Goal: Task Accomplishment & Management: Use online tool/utility

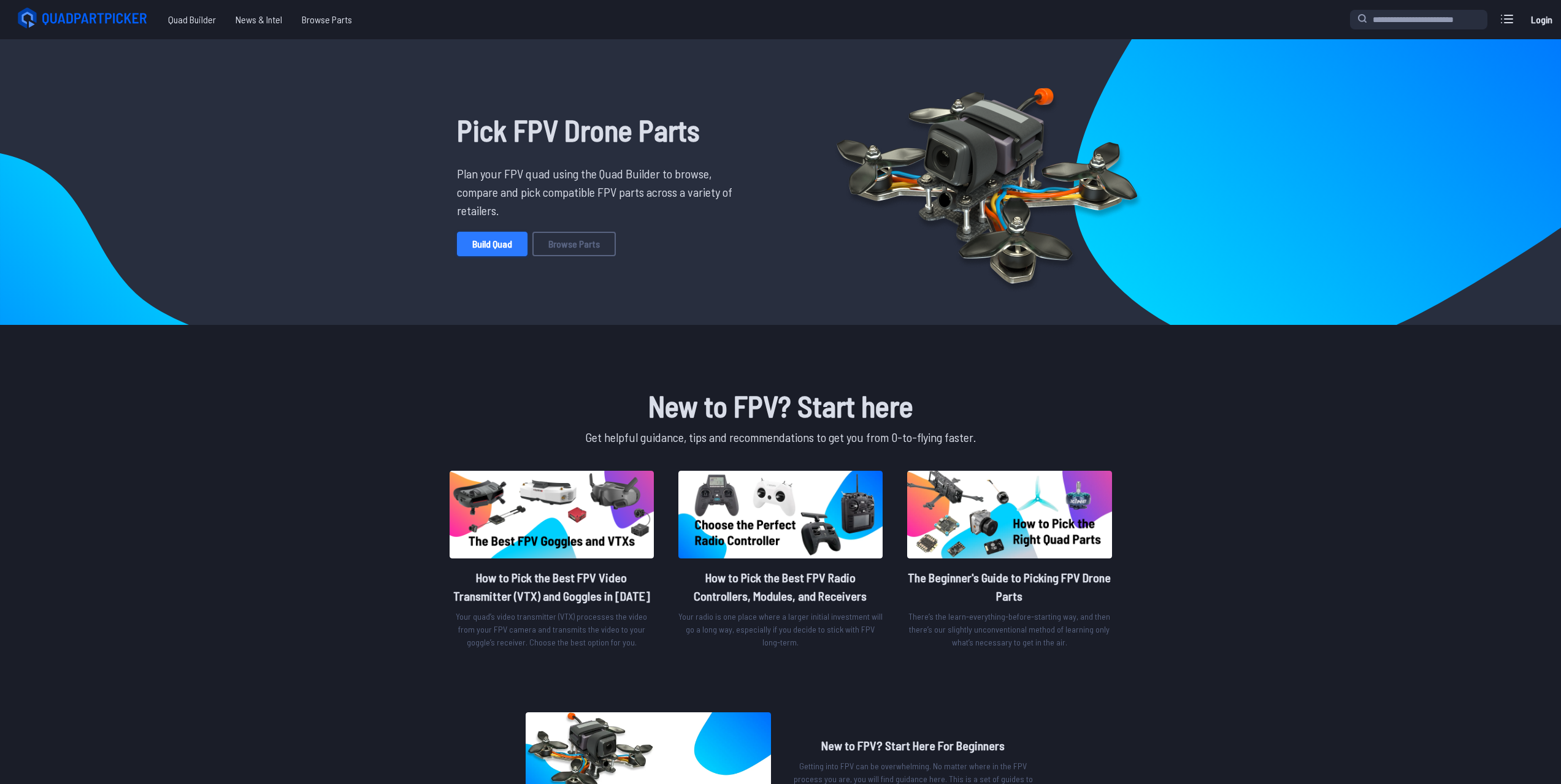
click at [499, 248] on link "Build Quad" at bounding box center [492, 243] width 70 height 24
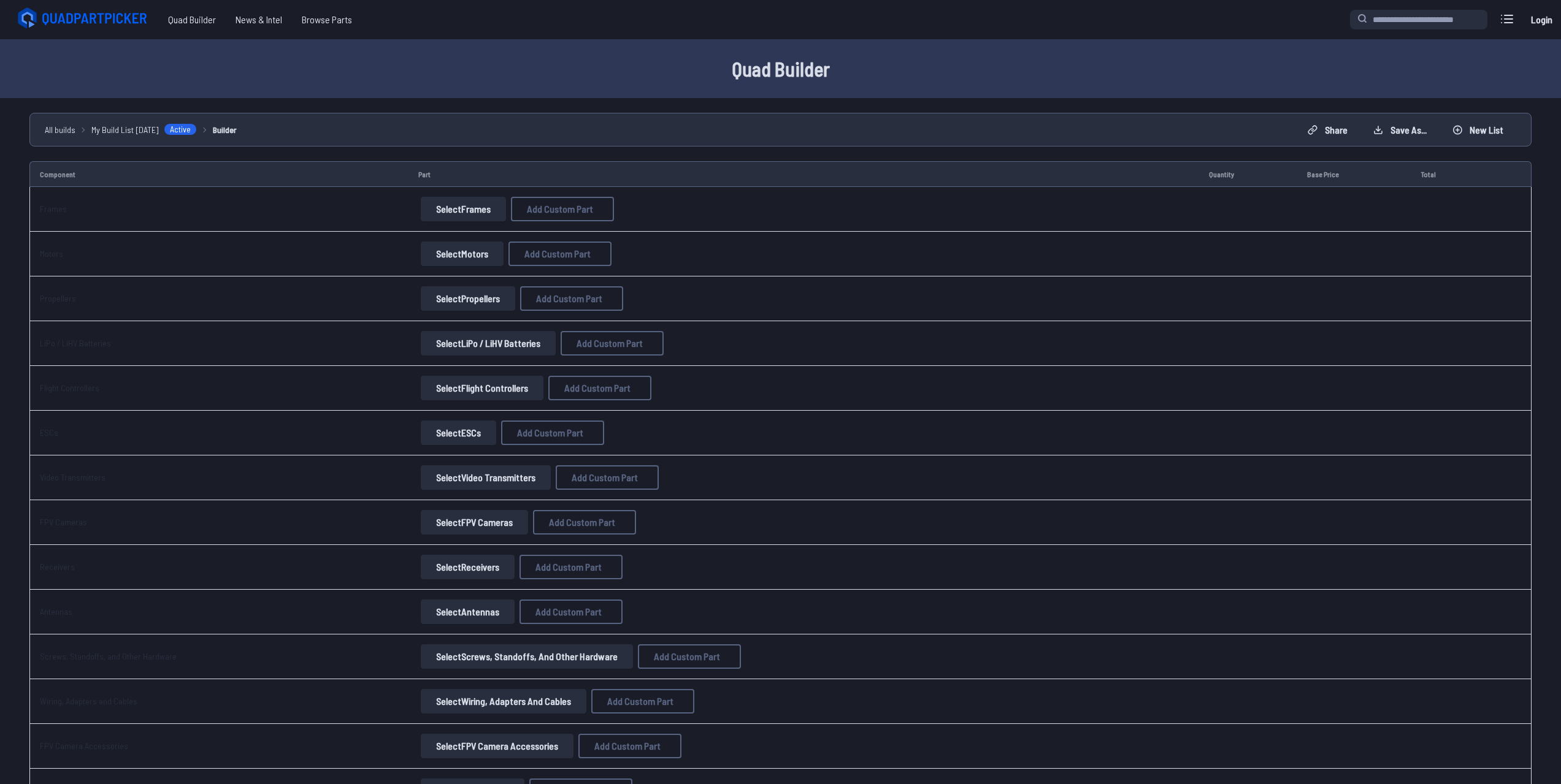
click at [431, 216] on button "Select Frames" at bounding box center [463, 209] width 85 height 24
click at [456, 211] on button "Select Frames" at bounding box center [463, 209] width 85 height 24
click at [568, 216] on button "Add Custom Part" at bounding box center [562, 209] width 103 height 24
click at [483, 209] on button "Select Frames" at bounding box center [463, 209] width 85 height 24
click at [565, 209] on span "Add Custom Part" at bounding box center [560, 209] width 66 height 10
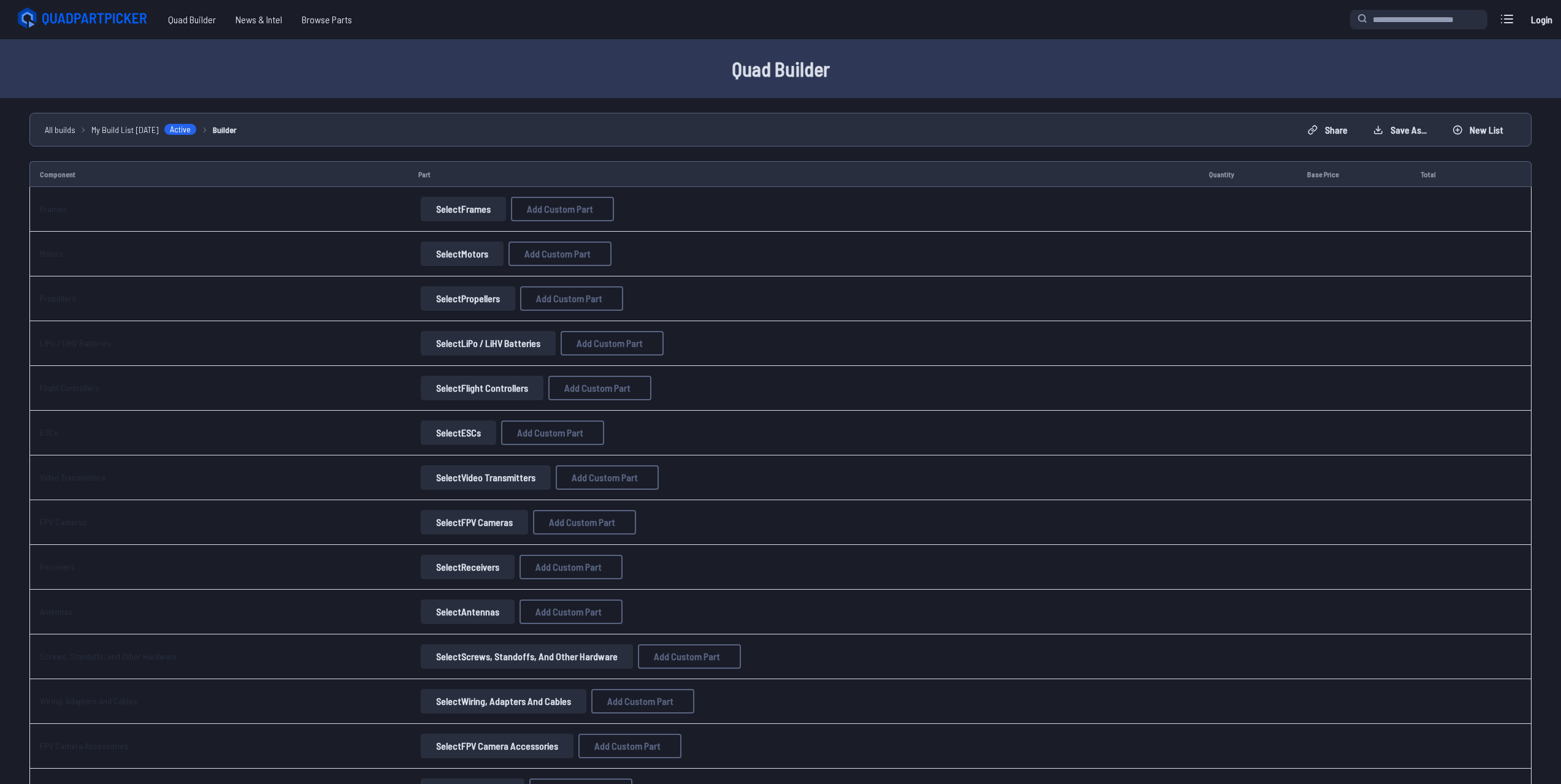
select select "**********"
click at [906, 221] on icon at bounding box center [901, 227] width 11 height 11
click at [444, 212] on button "Select Frames" at bounding box center [463, 209] width 85 height 24
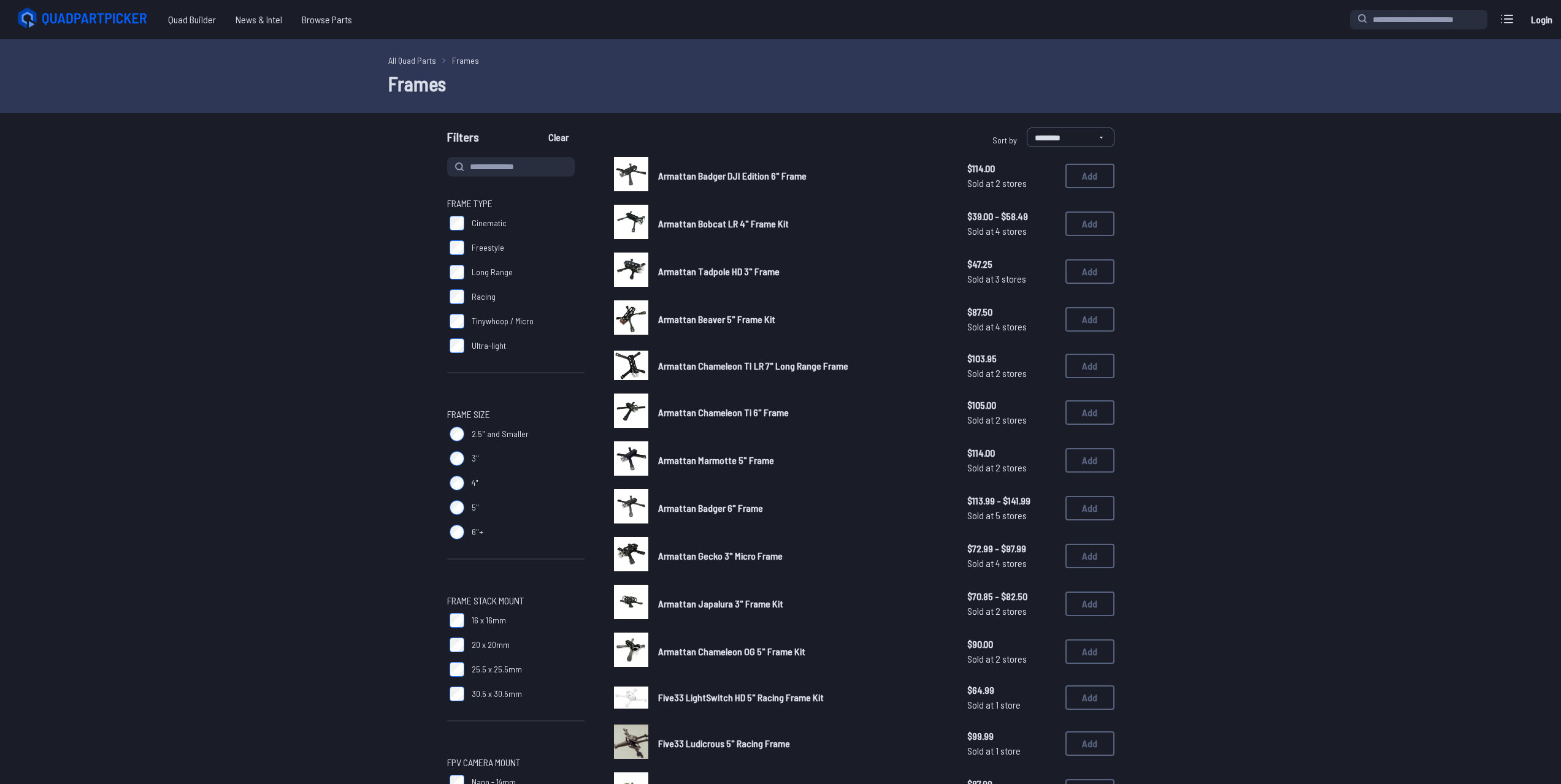
click at [454, 231] on label "Cinematic" at bounding box center [516, 223] width 137 height 24
click at [389, 328] on div "Frame Type Cinematic Freestyle Long Range Racing Tinywhoop / Micro Ultra-light …" at bounding box center [780, 650] width 785 height 986
